Goal: Check status: Check status

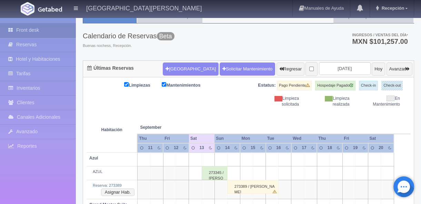
scroll to position [21, 0]
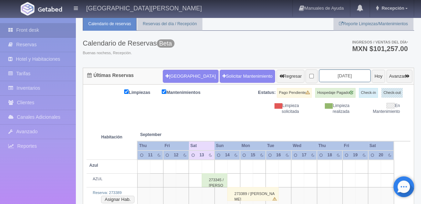
click at [319, 74] on input "[DATE]" at bounding box center [345, 75] width 52 height 13
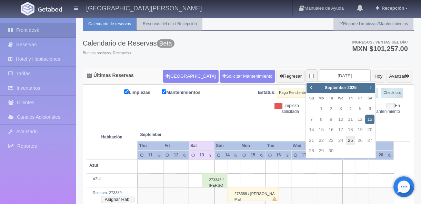
click at [350, 139] on link "25" at bounding box center [350, 140] width 9 height 10
type input "[DATE]"
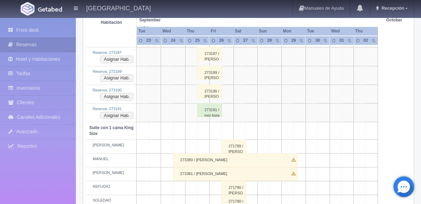
scroll to position [334, 0]
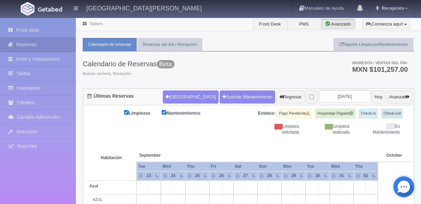
click at [287, 67] on div "Calendario de Reservas Beta Buenas nochess, Recepción. Ingresos / Ventas del dí…" at bounding box center [248, 69] width 331 height 37
click at [191, 131] on div "Limpiezas Mantenimientos Estatus: Pago Pendiente Hospedaje Pagado Check-in Chec…" at bounding box center [248, 122] width 324 height 27
click at [220, 65] on div "Calendario de Reservas Beta Buenas nochess, Recepción. Ingresos / Ventas del dí…" at bounding box center [248, 69] width 331 height 37
